Goal: Complete application form

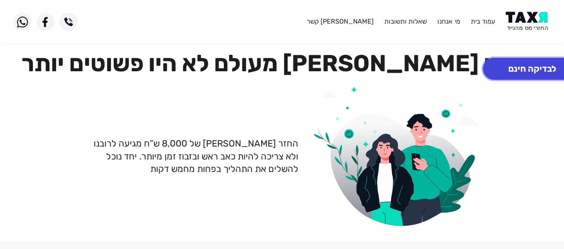
click at [523, 64] on button "לבדיקה חינם" at bounding box center [532, 69] width 98 height 22
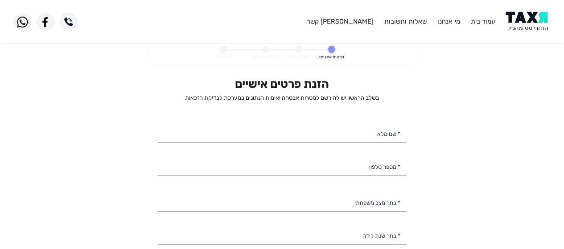
select select
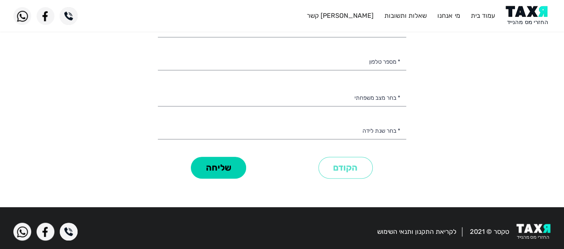
scroll to position [105, 0]
click at [461, 14] on ul "עמוד בית מי אנחנו שאלות ותשובות צור קשר" at bounding box center [405, 15] width 199 height 9
click at [453, 18] on link "מי אנחנו" at bounding box center [448, 16] width 22 height 8
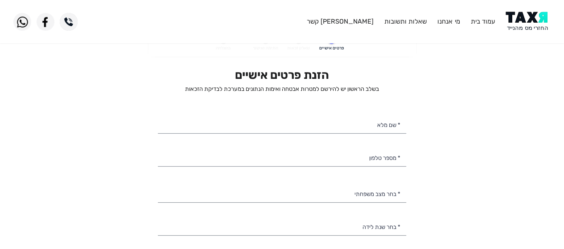
scroll to position [0, 0]
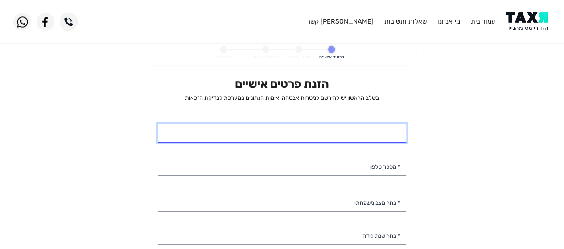
click at [364, 126] on input "* שם מלא" at bounding box center [282, 133] width 248 height 19
type input "אלישבע בן שלמה"
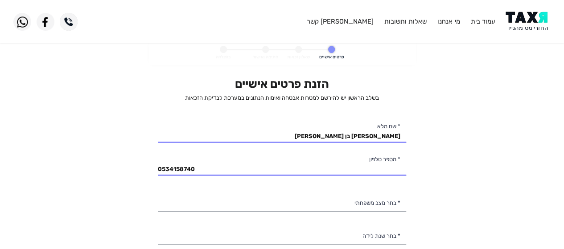
type input "053-4158740"
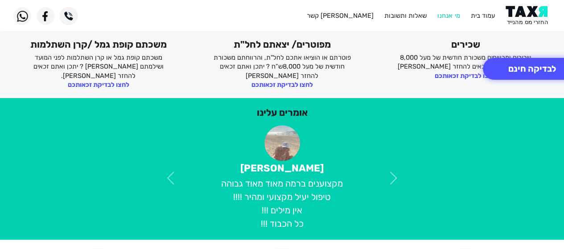
scroll to position [211, 0]
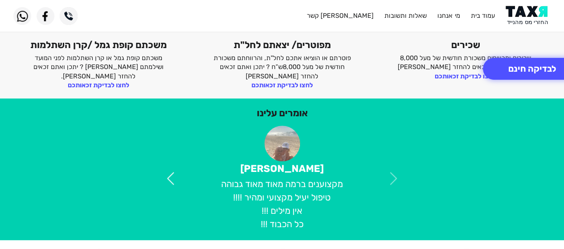
click at [161, 180] on link at bounding box center [170, 179] width 39 height 106
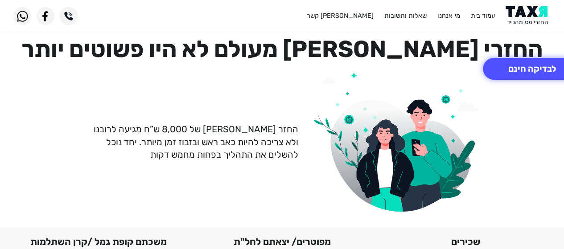
scroll to position [0, 0]
